Goal: Complete application form

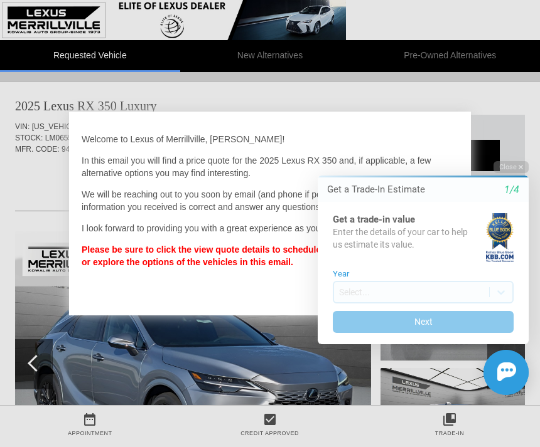
click at [517, 168] on button "Close" at bounding box center [510, 167] width 35 height 12
click at [510, 186] on icon "1/4" at bounding box center [511, 189] width 15 height 11
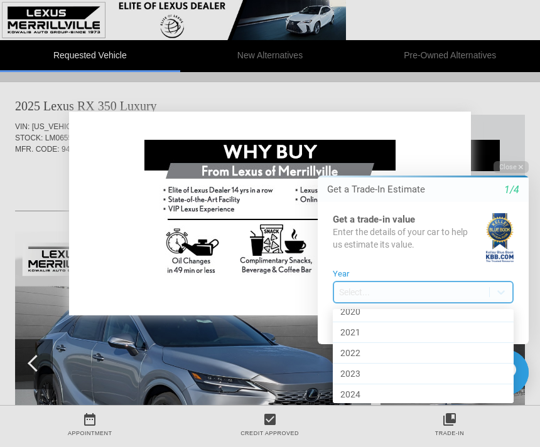
scroll to position [589, 0]
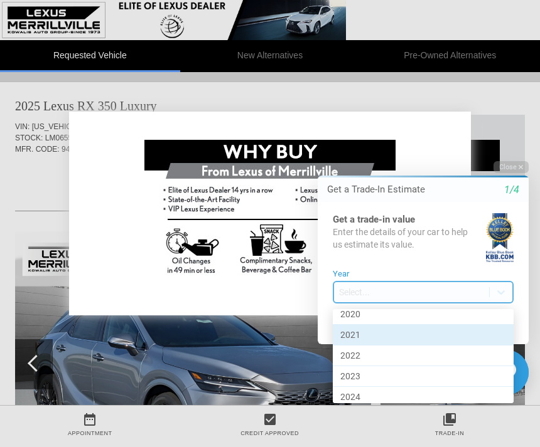
click at [387, 339] on div "2021" at bounding box center [423, 335] width 181 height 21
click at [388, 331] on button "Next" at bounding box center [423, 322] width 181 height 22
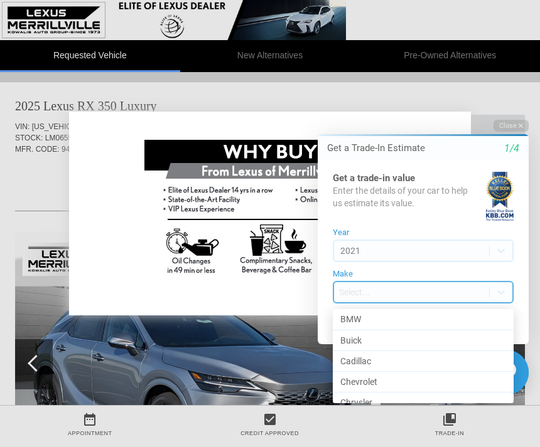
scroll to position [112, 0]
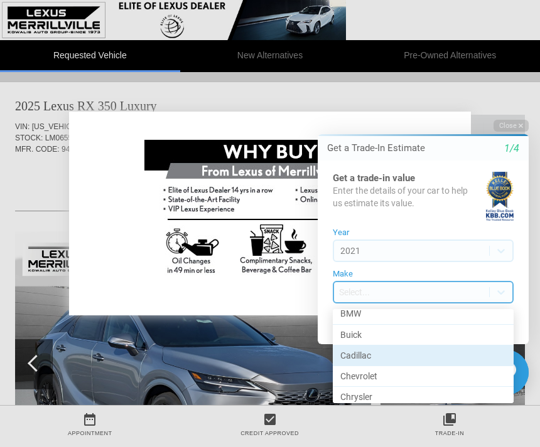
click at [366, 358] on div "Cadillac" at bounding box center [423, 356] width 181 height 21
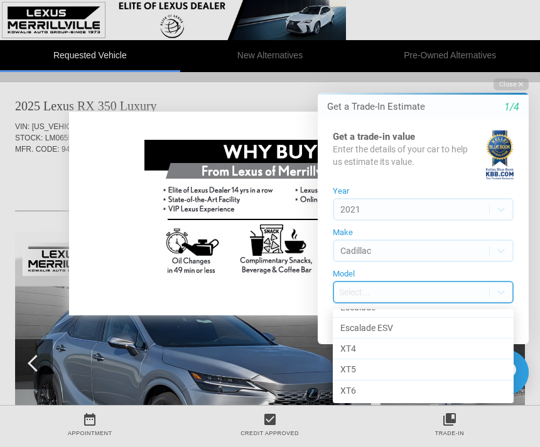
scroll to position [55, 0]
click at [375, 374] on div "XT5" at bounding box center [423, 370] width 181 height 21
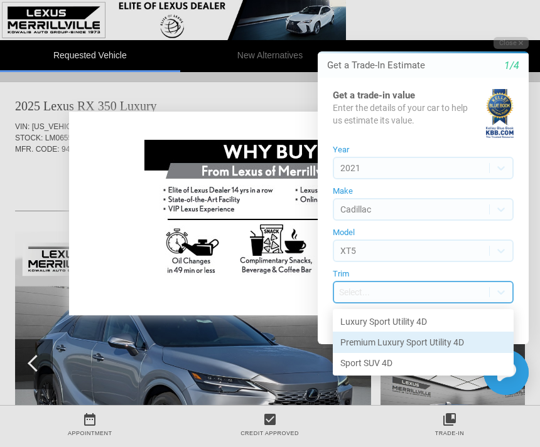
click at [449, 346] on div "Premium Luxury Sport Utility 4D" at bounding box center [423, 343] width 181 height 21
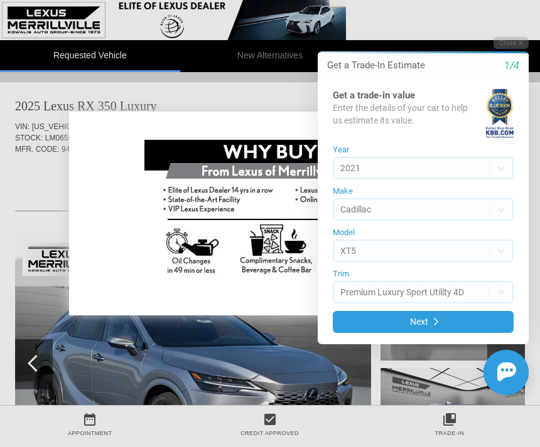
click at [457, 326] on button "Next" at bounding box center [423, 322] width 181 height 22
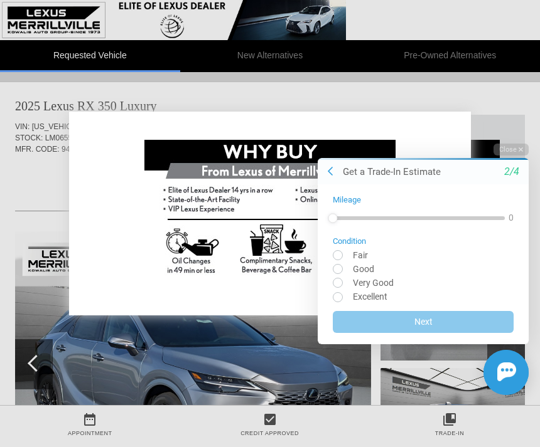
click at [395, 279] on input "radio" at bounding box center [423, 282] width 181 height 9
radio input "true"
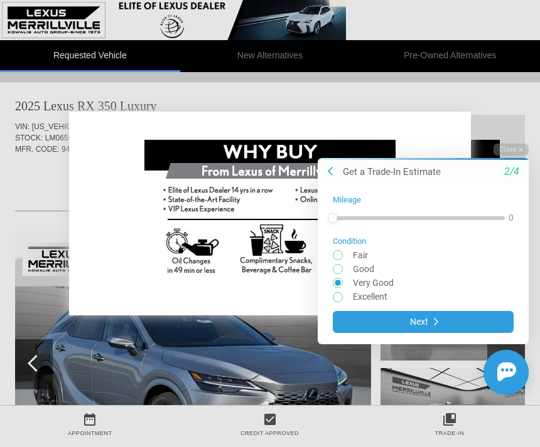
click at [441, 331] on button "Next" at bounding box center [423, 322] width 181 height 22
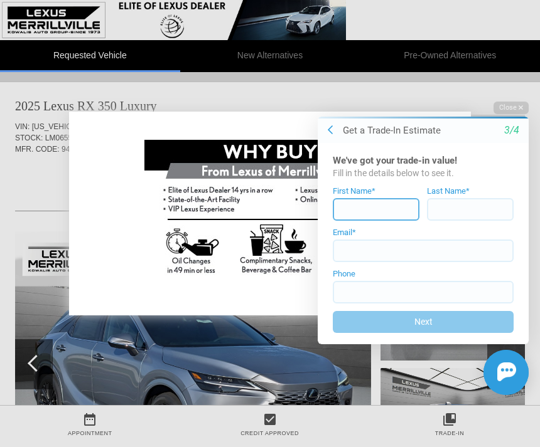
click at [388, 205] on input at bounding box center [376, 209] width 87 height 23
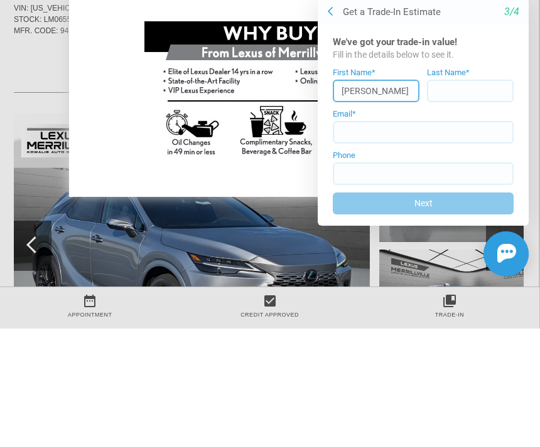
type input "[PERSON_NAME]"
click at [456, 92] on input at bounding box center [470, 91] width 87 height 23
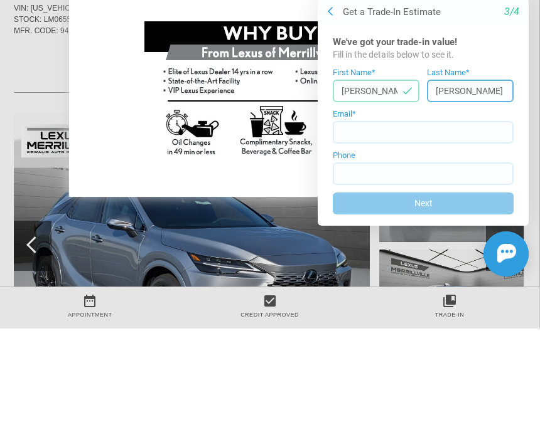
type input "[PERSON_NAME]"
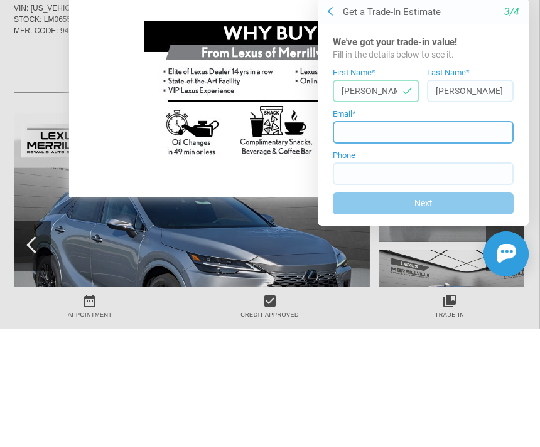
click at [374, 134] on input at bounding box center [423, 132] width 181 height 23
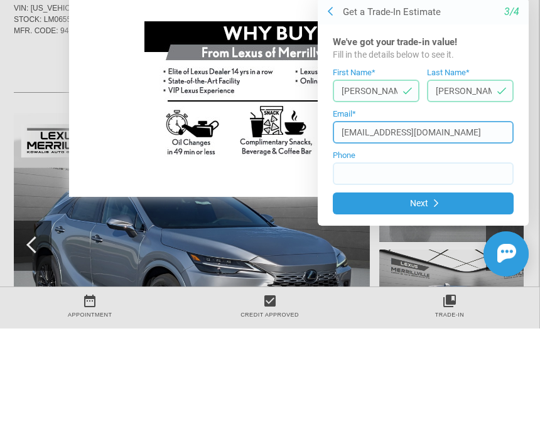
type input "[EMAIL_ADDRESS][DOMAIN_NAME]"
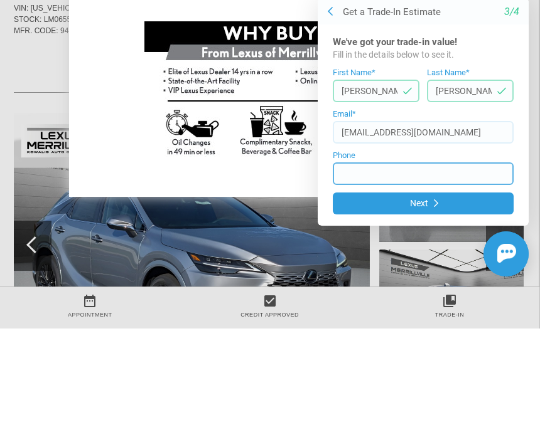
click at [401, 173] on input at bounding box center [423, 174] width 181 height 23
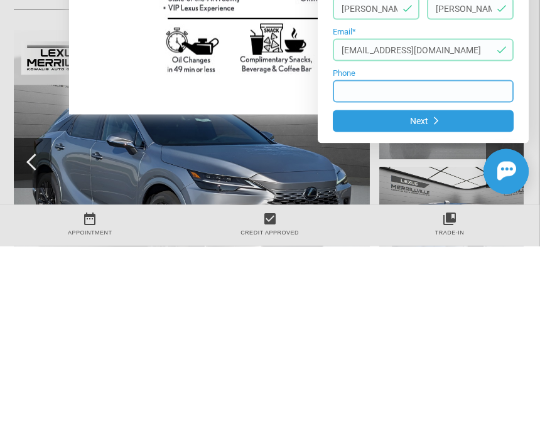
type input "[PHONE_NUMBER]"
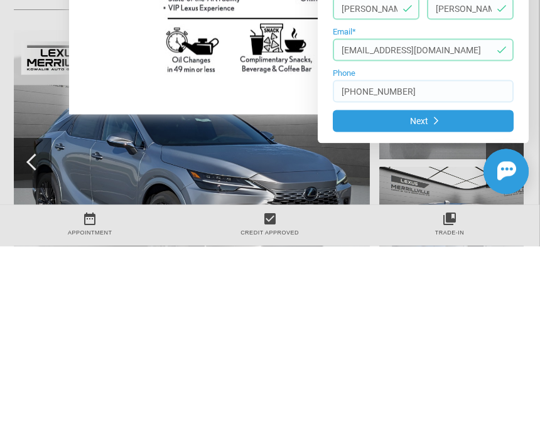
scroll to position [201, 1]
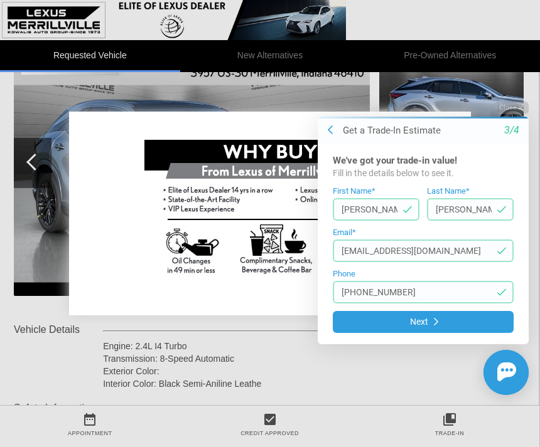
click at [438, 328] on button "Next" at bounding box center [423, 322] width 181 height 22
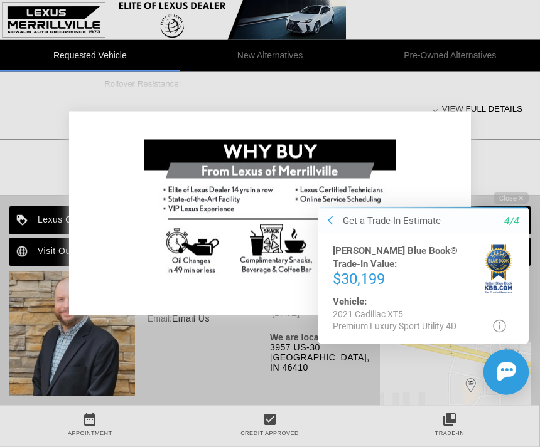
scroll to position [664, 0]
